Goal: Check status: Check status

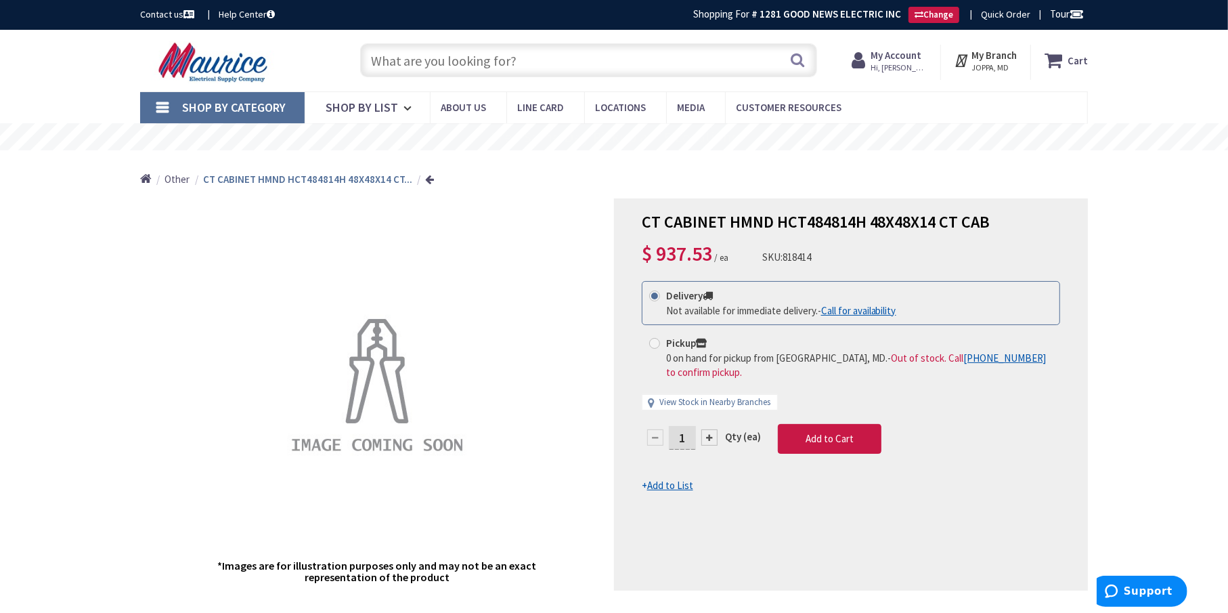
click at [904, 50] on strong "My Account" at bounding box center [896, 55] width 51 height 13
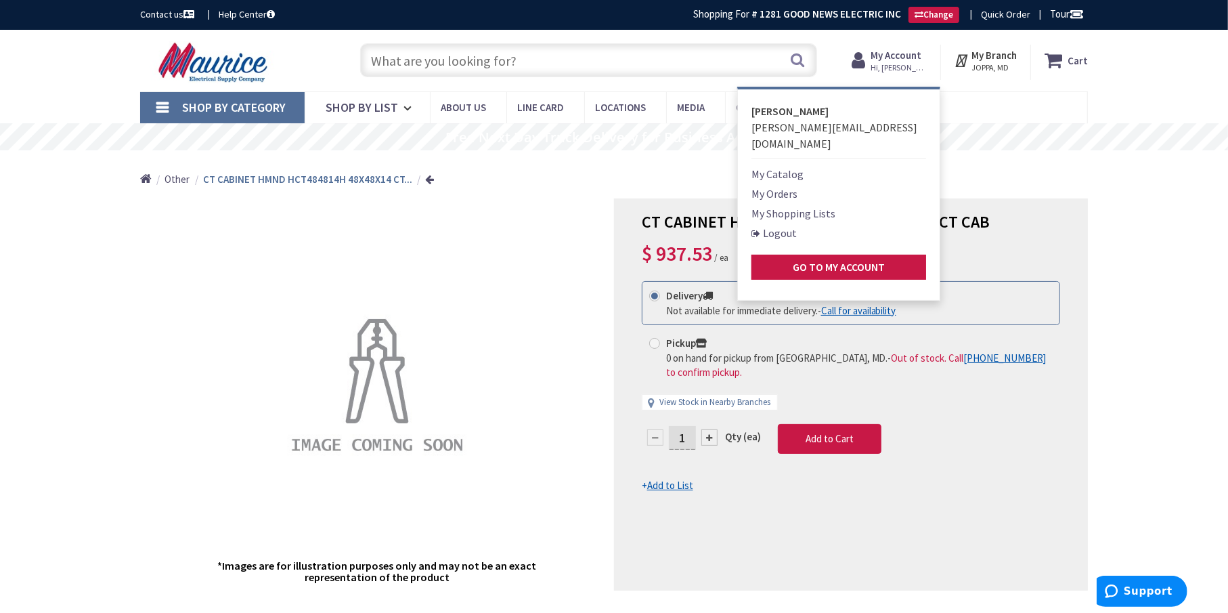
click at [782, 186] on link "My Orders" at bounding box center [775, 194] width 46 height 16
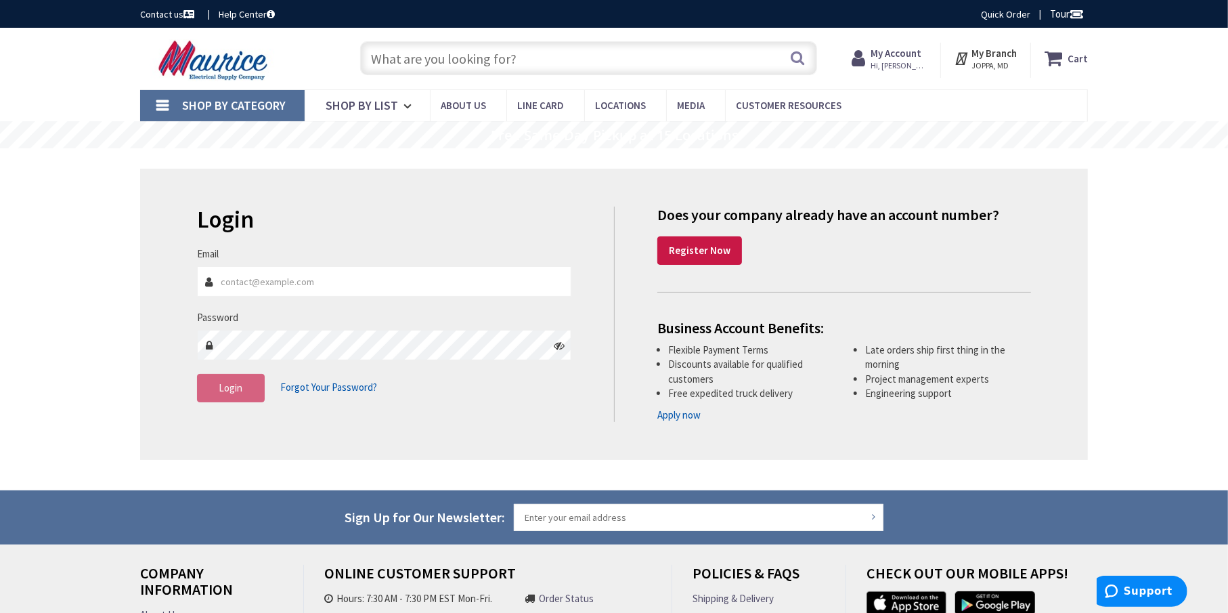
type input "[GEOGRAPHIC_DATA], [GEOGRAPHIC_DATA]"
type input "dennis@gnelectricinc.com"
click at [213, 390] on button "Login" at bounding box center [231, 388] width 68 height 28
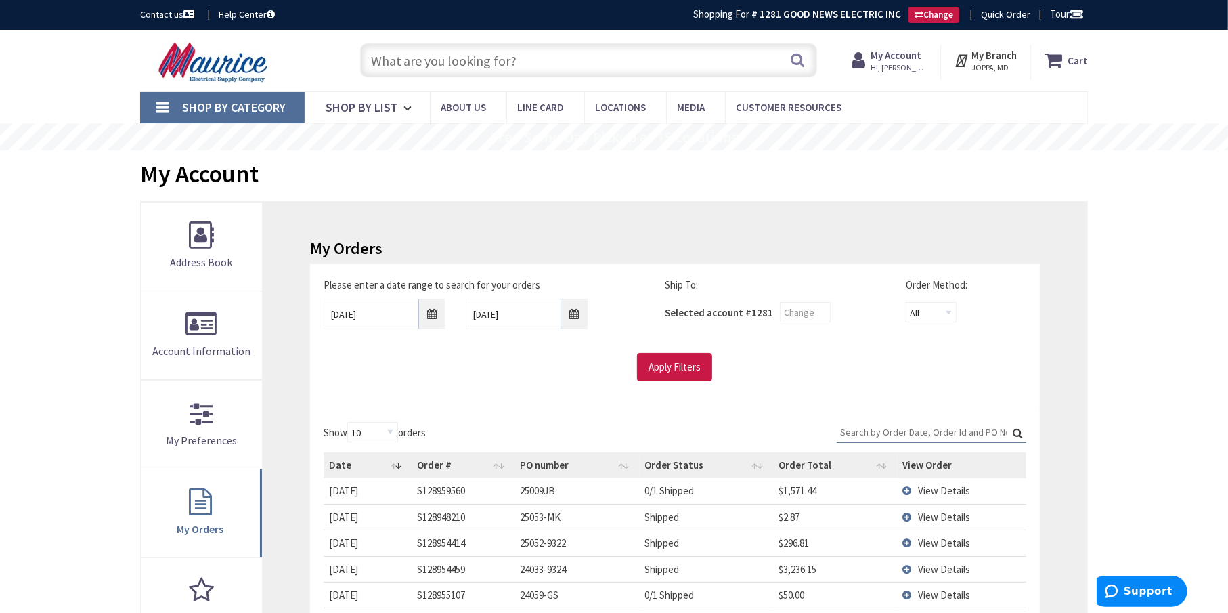
click at [847, 433] on input "Search:" at bounding box center [932, 432] width 190 height 20
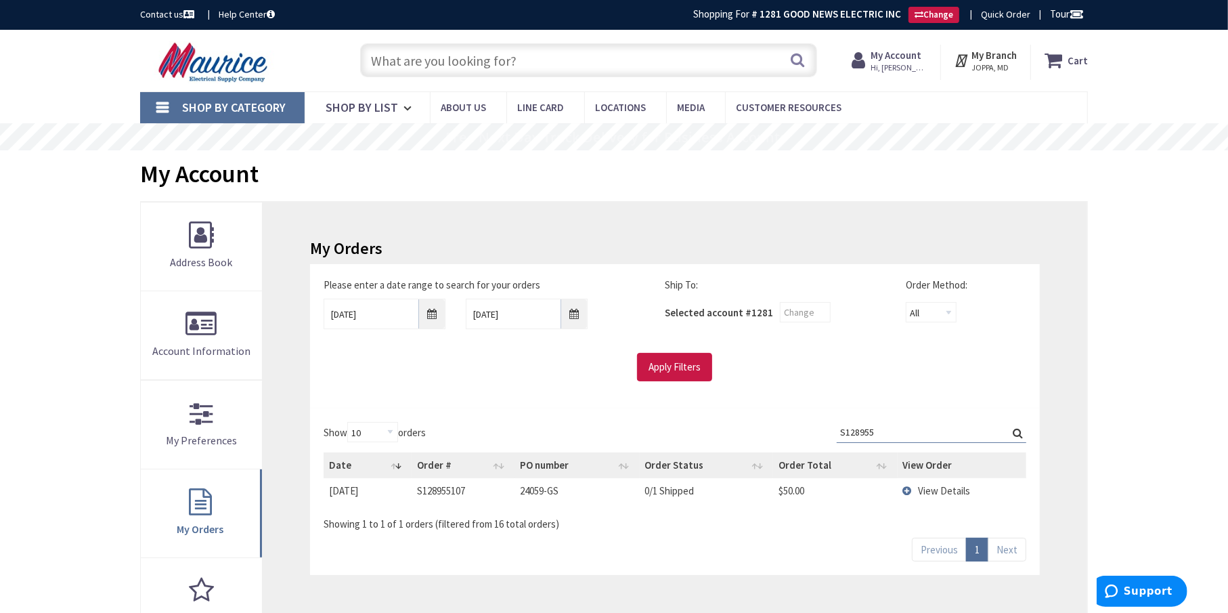
type input "S128955"
click at [907, 488] on td "View Details" at bounding box center [962, 490] width 129 height 25
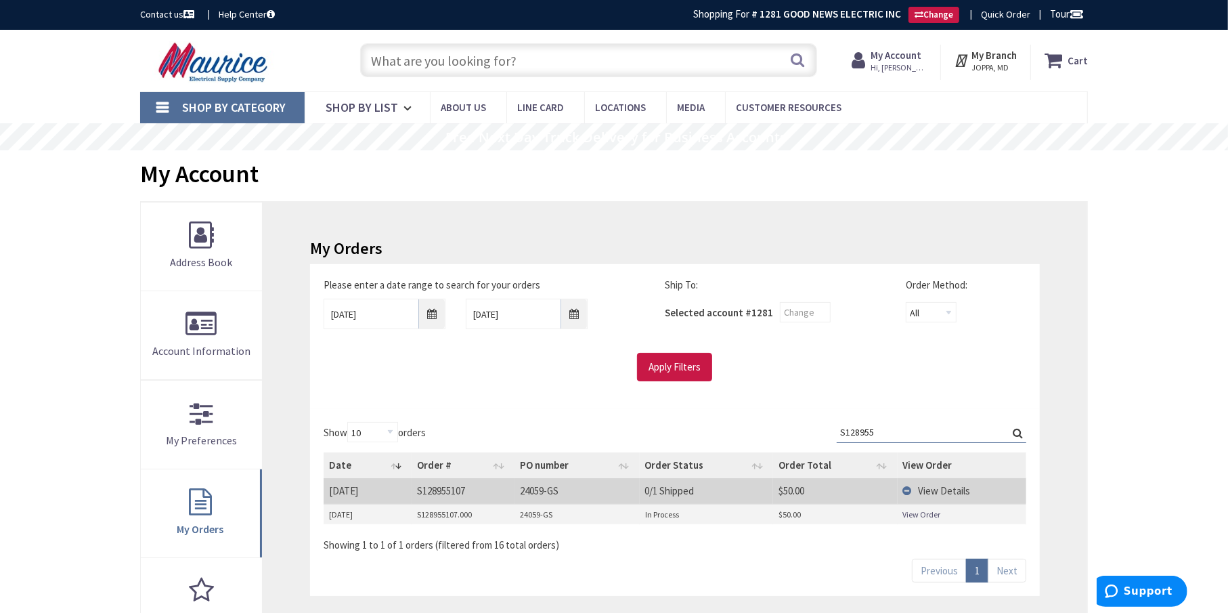
click at [919, 512] on link "View Order" at bounding box center [922, 515] width 38 height 12
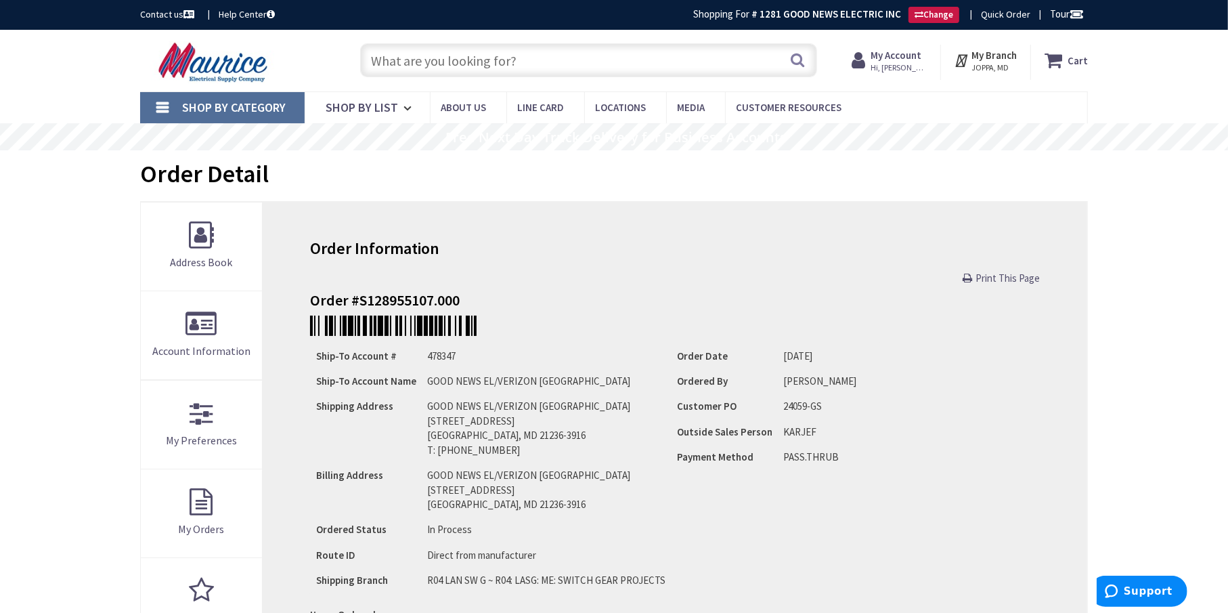
click at [393, 59] on input "text" at bounding box center [588, 60] width 457 height 34
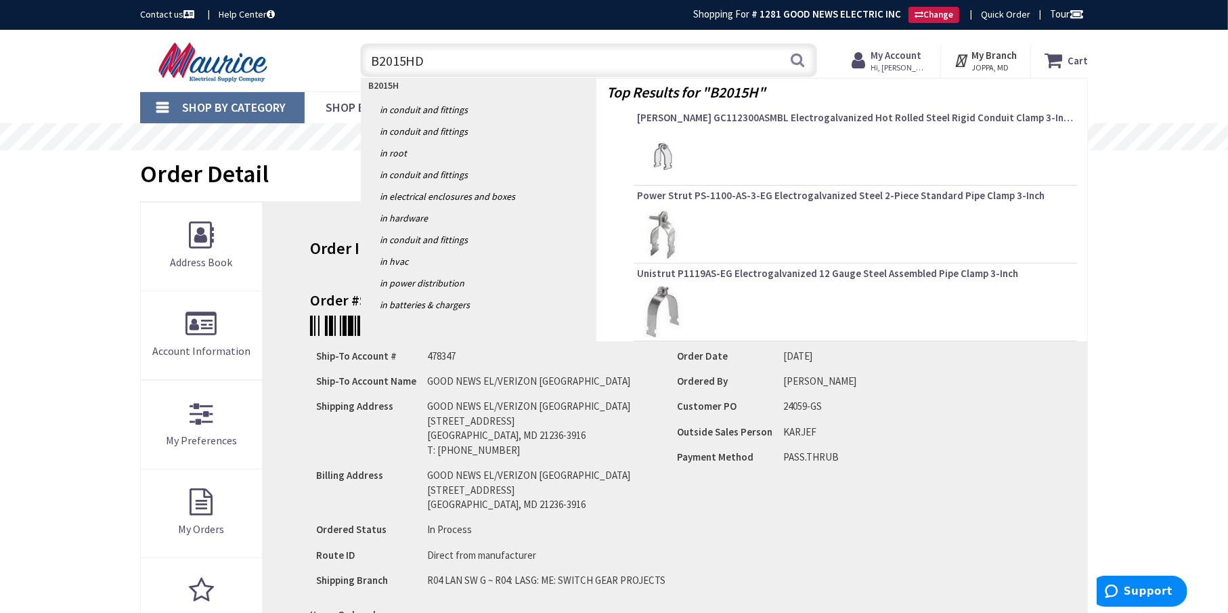
type input "B2015HDG"
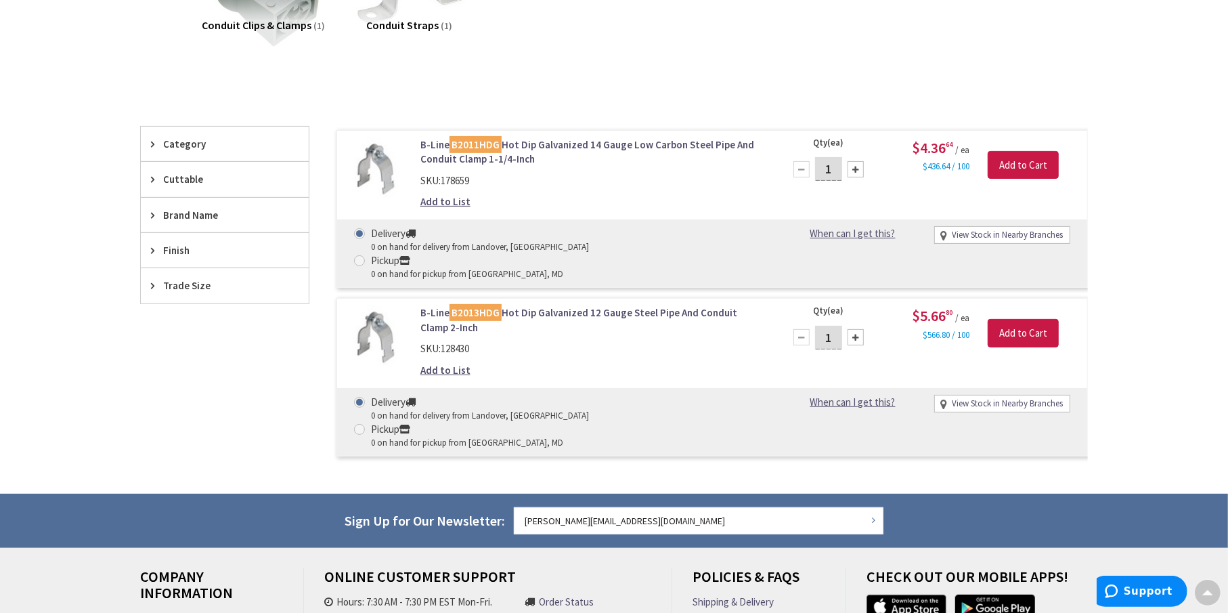
click at [526, 305] on link "B-Line B2013HDG Hot Dip Galvanized 12 Gauge Steel Pipe And Conduit Clamp 2-Inch" at bounding box center [593, 319] width 345 height 29
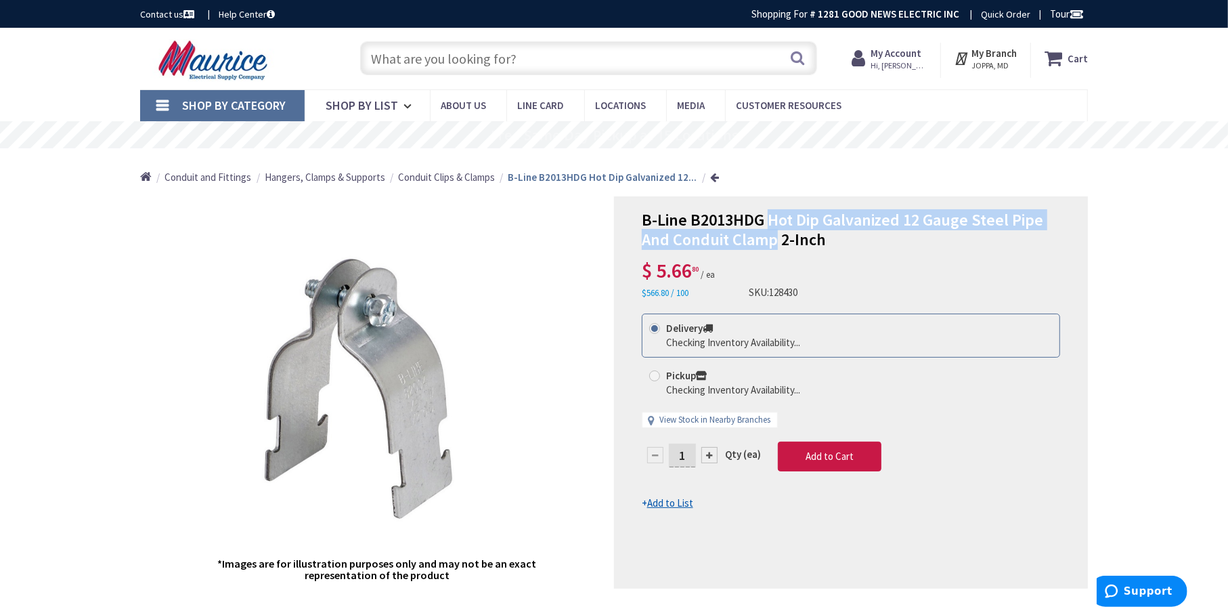
drag, startPoint x: 769, startPoint y: 215, endPoint x: 773, endPoint y: 238, distance: 23.4
click at [773, 238] on span "B-Line B2013HDG Hot Dip Galvanized 12 Gauge Steel Pipe And Conduit Clamp 2-Inch" at bounding box center [843, 229] width 402 height 41
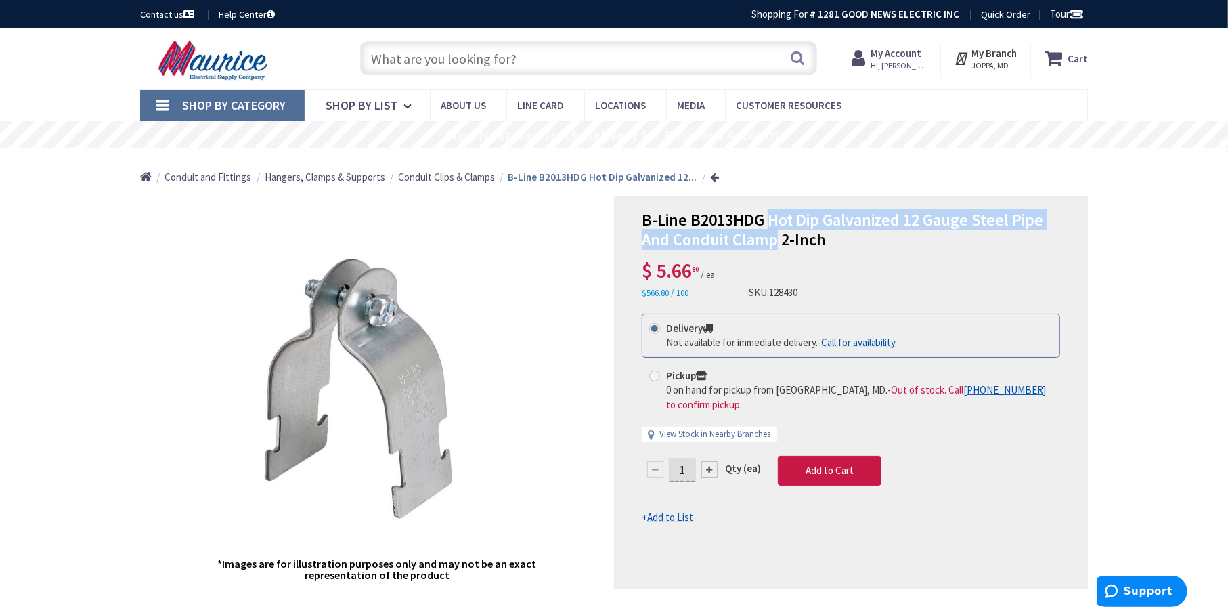
copy span "Hot Dip Galvanized 12 Gauge Steel Pipe And Conduit Clamp"
click at [414, 45] on input "text" at bounding box center [588, 58] width 457 height 34
paste input "Hot Dip Galvanized 12 Gauge Steel Pipe And Conduit Clamp"
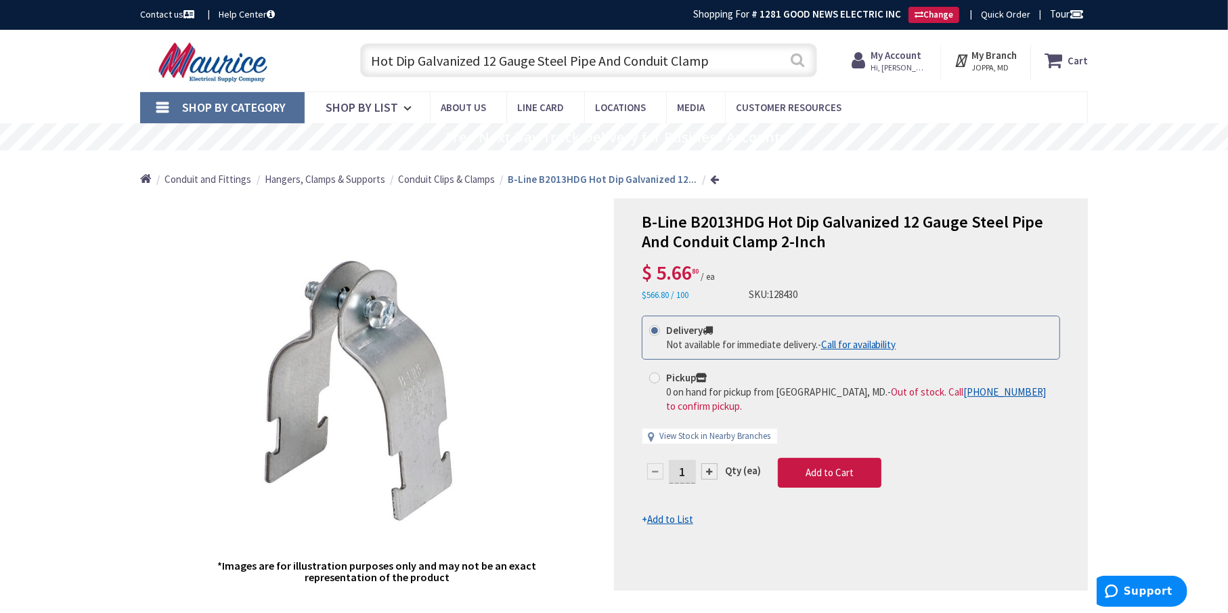
type input "Hot Dip Galvanized 12 Gauge Steel Pipe And Conduit Clamp"
click at [800, 62] on button "Search" at bounding box center [799, 60] width 18 height 30
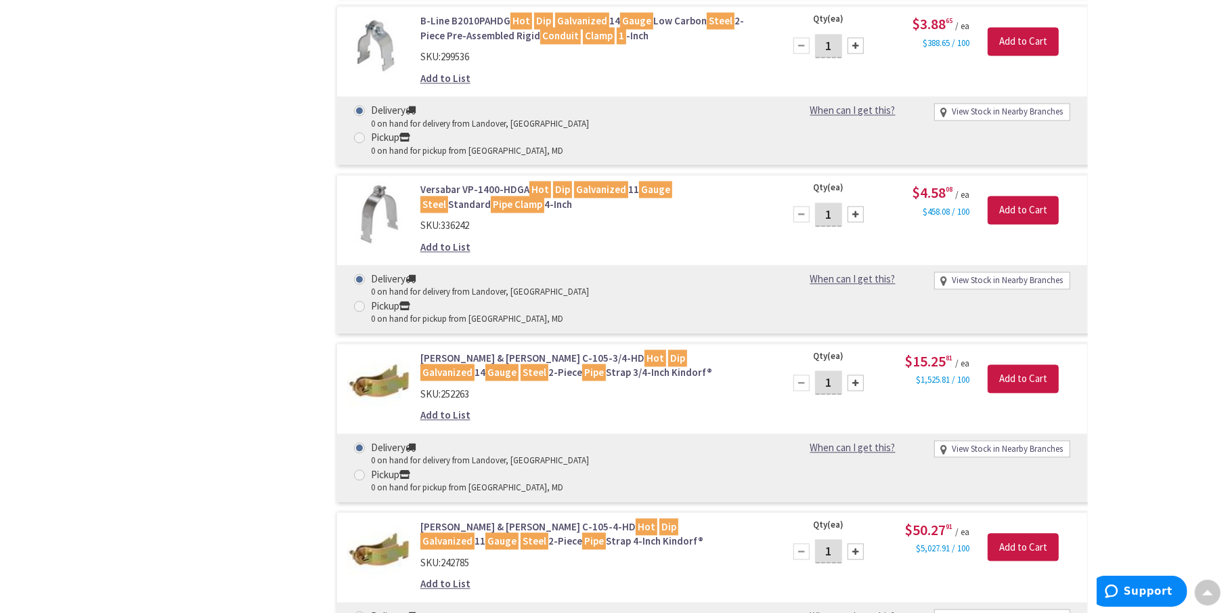
scroll to position [2262, 0]
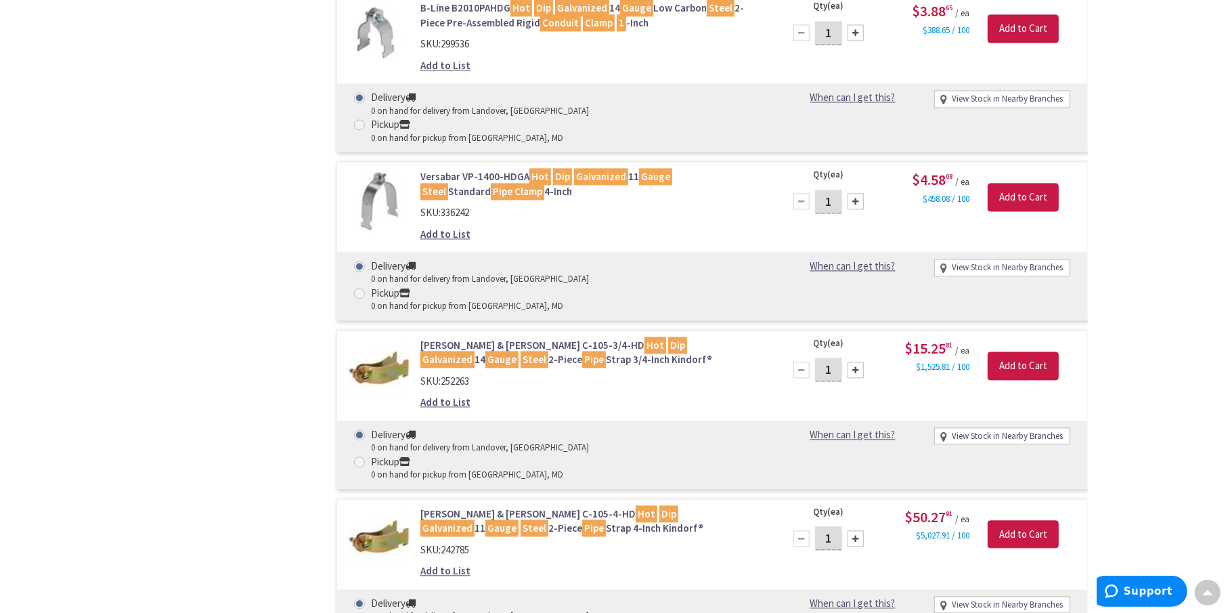
click at [488, 507] on link "Thomas & Betts C-105-4-HD Hot Dip Galvanized 11 Gauge Steel 2-Piece Pipe Strap …" at bounding box center [593, 521] width 345 height 29
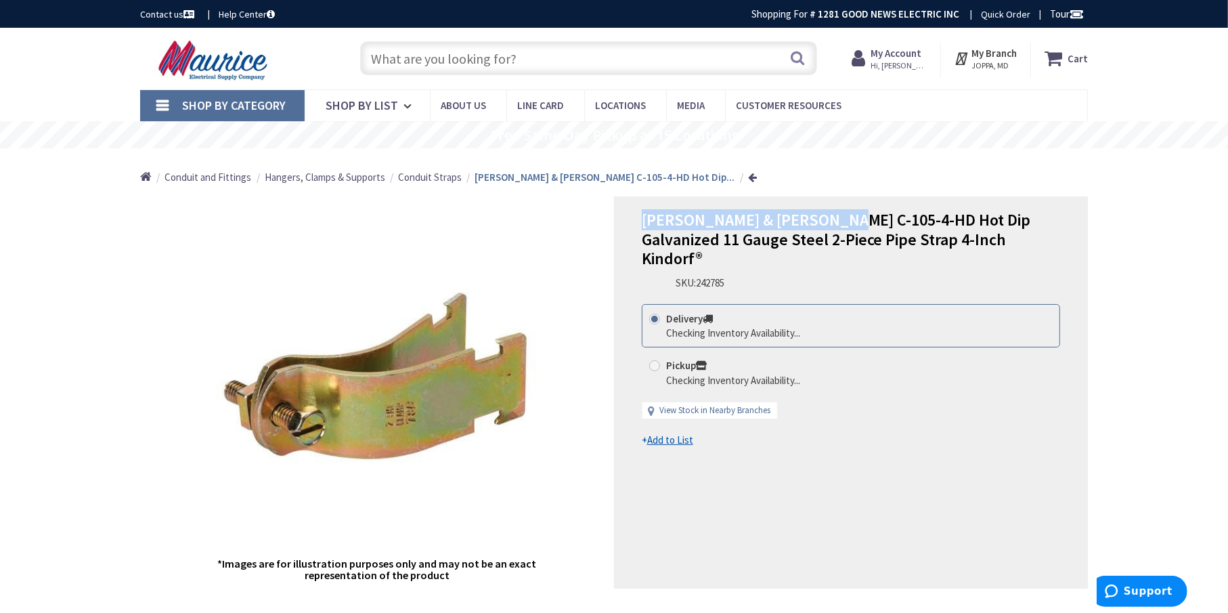
drag, startPoint x: 834, startPoint y: 217, endPoint x: 635, endPoint y: 209, distance: 199.9
click at [635, 209] on div "[PERSON_NAME] & [PERSON_NAME] C-105-4-HD Hot Dip Galvanized 11 Gauge Steel 2-Pi…" at bounding box center [851, 392] width 474 height 392
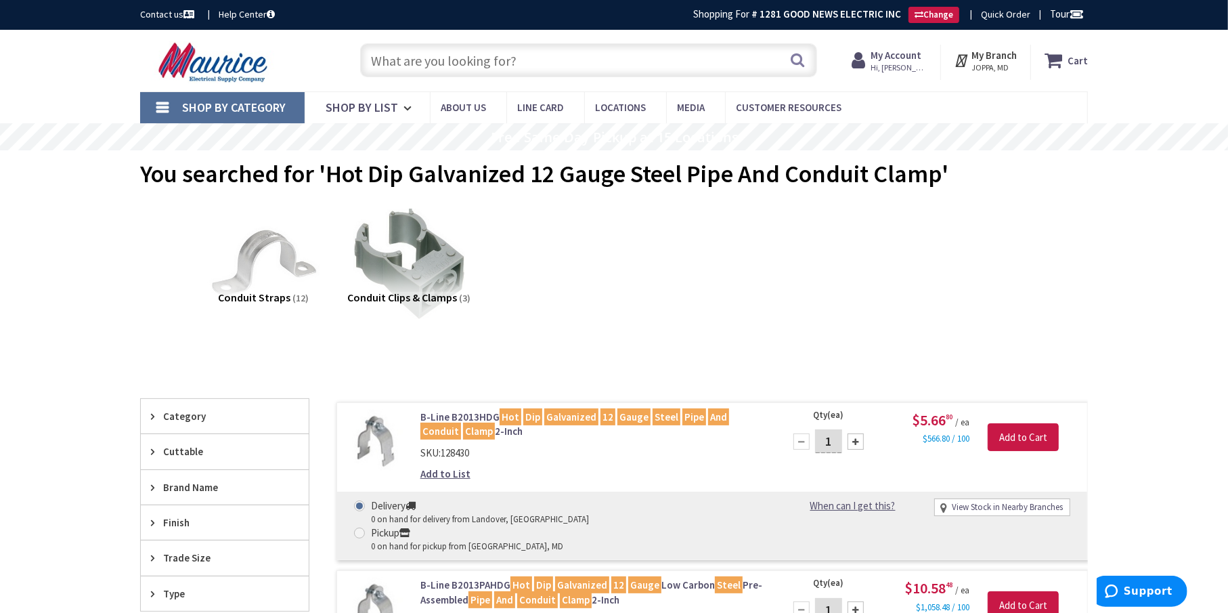
click at [459, 51] on input "text" at bounding box center [588, 60] width 457 height 34
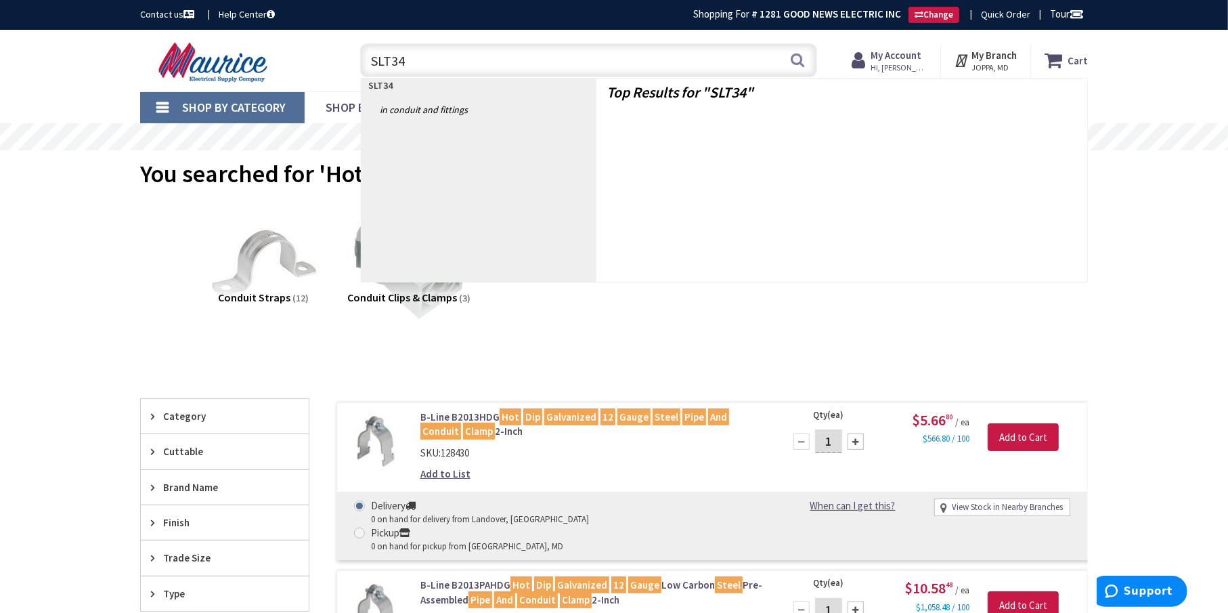
type input "SLT34T"
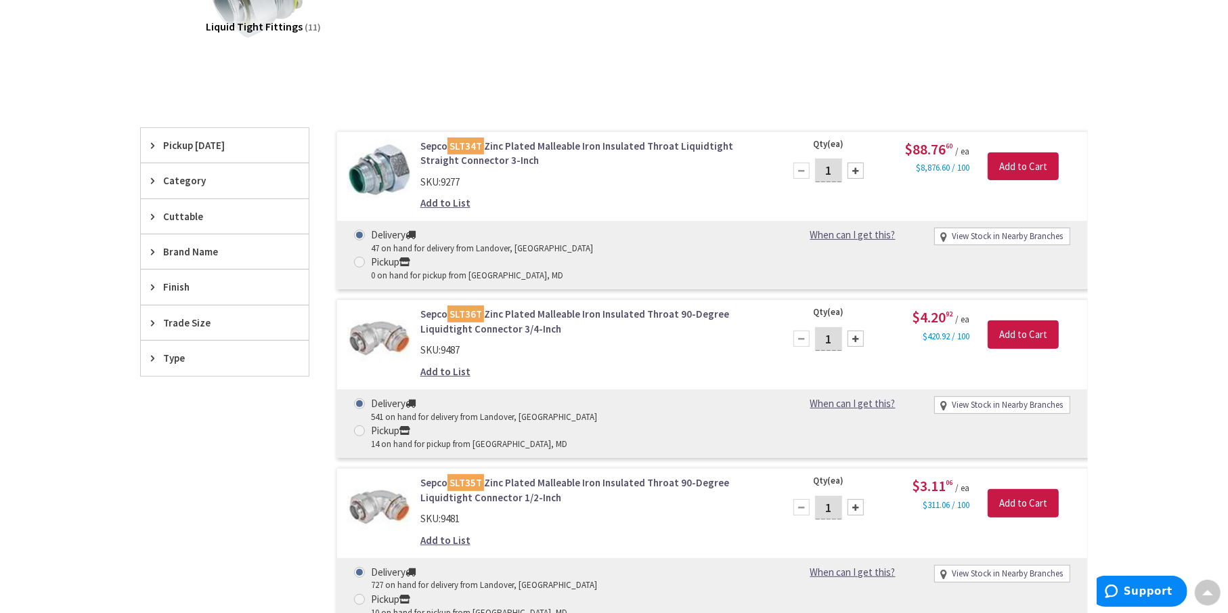
scroll to position [272, 0]
click at [523, 142] on link "Sepco SLT34T Zinc Plated Malleable Iron Insulated Throat Liquidtight Straight C…" at bounding box center [593, 151] width 345 height 29
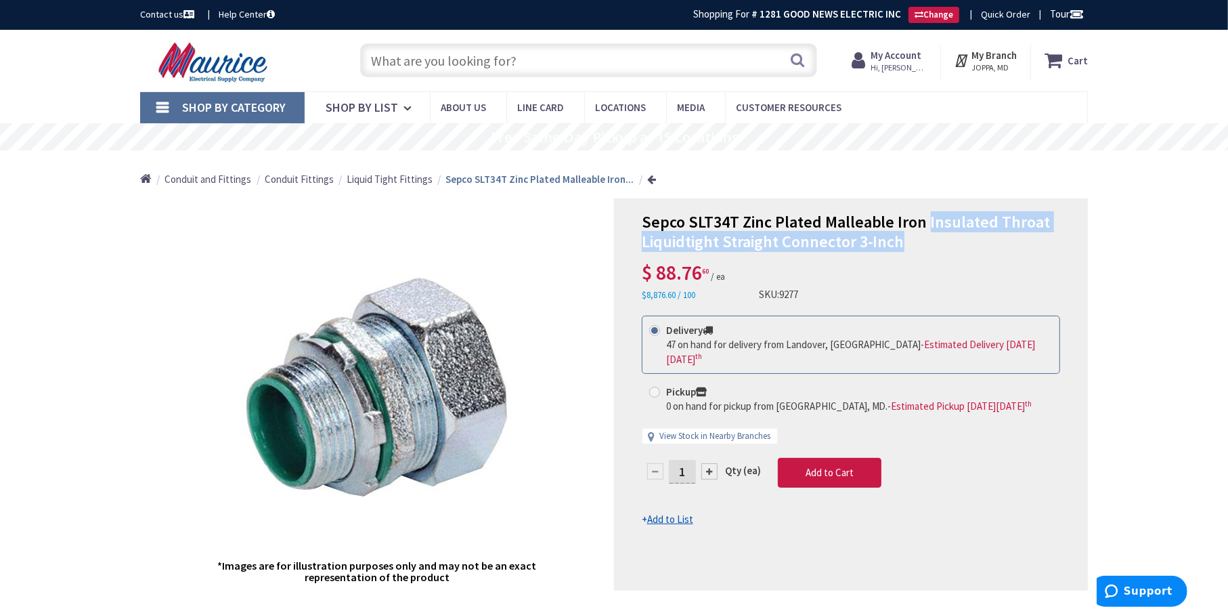
drag, startPoint x: 914, startPoint y: 240, endPoint x: 923, endPoint y: 222, distance: 20.6
click at [923, 222] on h1 "Sepco SLT34T Zinc Plated Malleable Iron Insulated Throat Liquidtight Straight C…" at bounding box center [851, 232] width 419 height 39
